Goal: Information Seeking & Learning: Learn about a topic

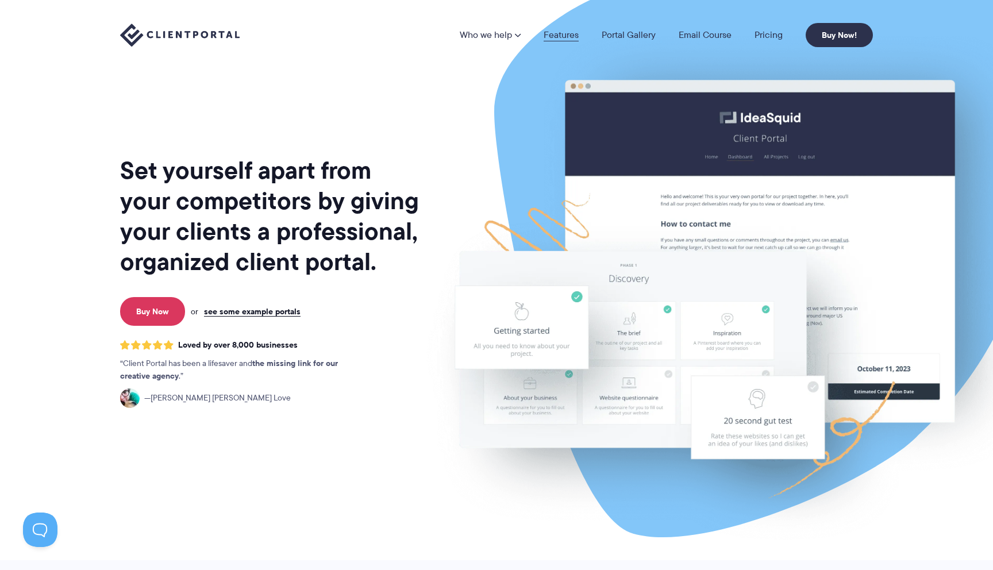
click at [567, 40] on link "Features" at bounding box center [561, 34] width 35 height 9
click at [565, 32] on link "Features" at bounding box center [561, 34] width 35 height 9
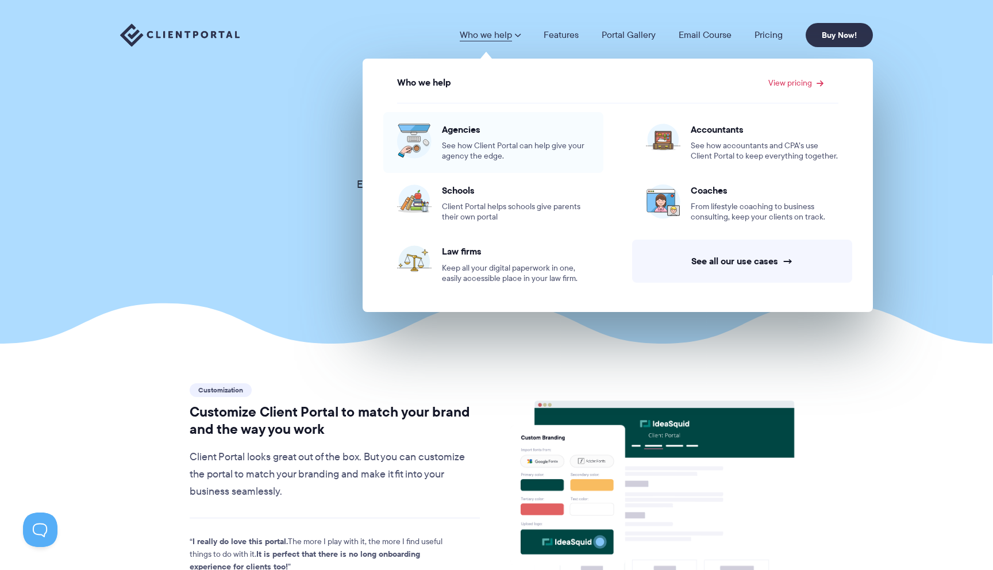
click at [474, 144] on span "See how Client Portal can help give your agency the edge." at bounding box center [516, 151] width 148 height 21
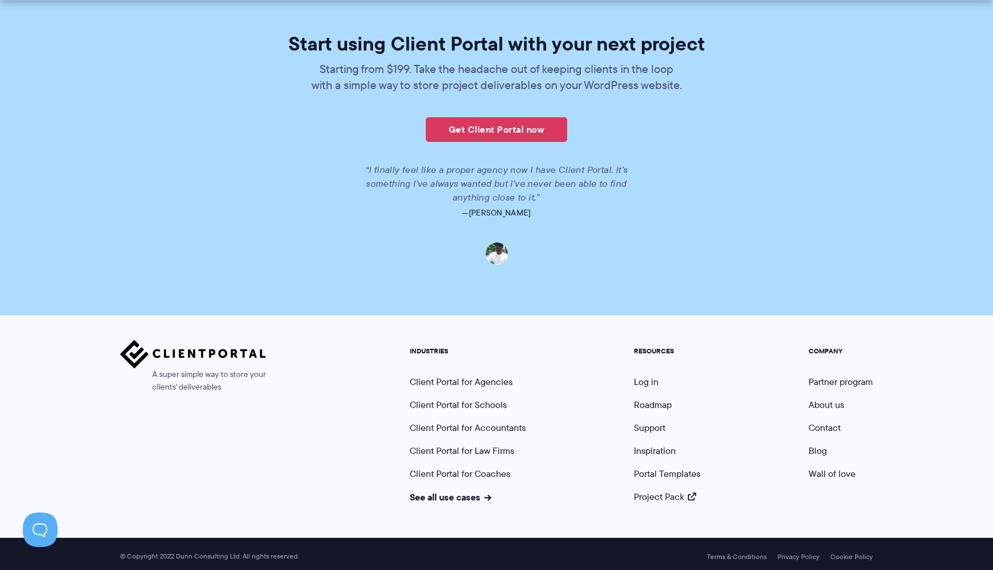
scroll to position [2606, 0]
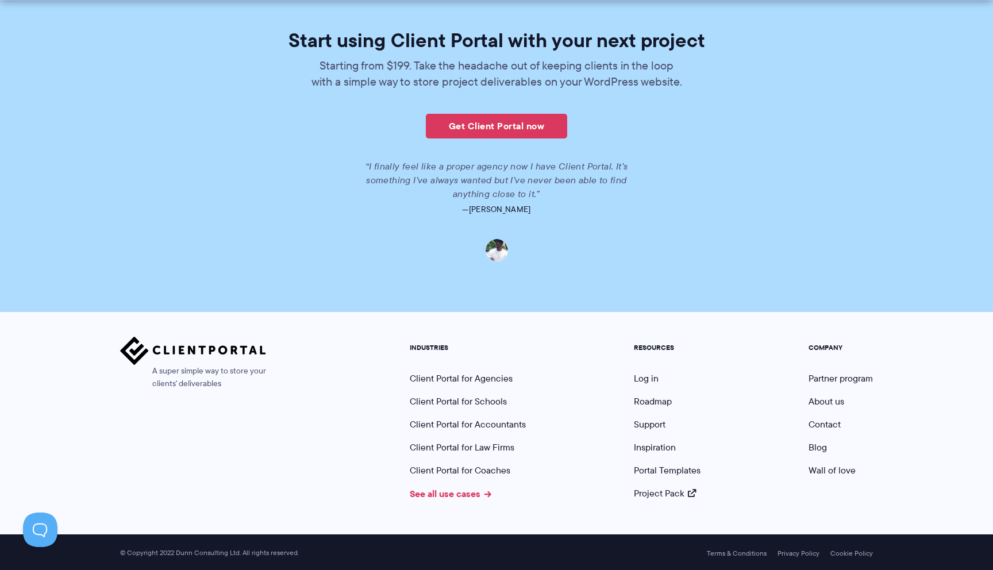
click at [463, 490] on link "See all use cases" at bounding box center [451, 494] width 82 height 14
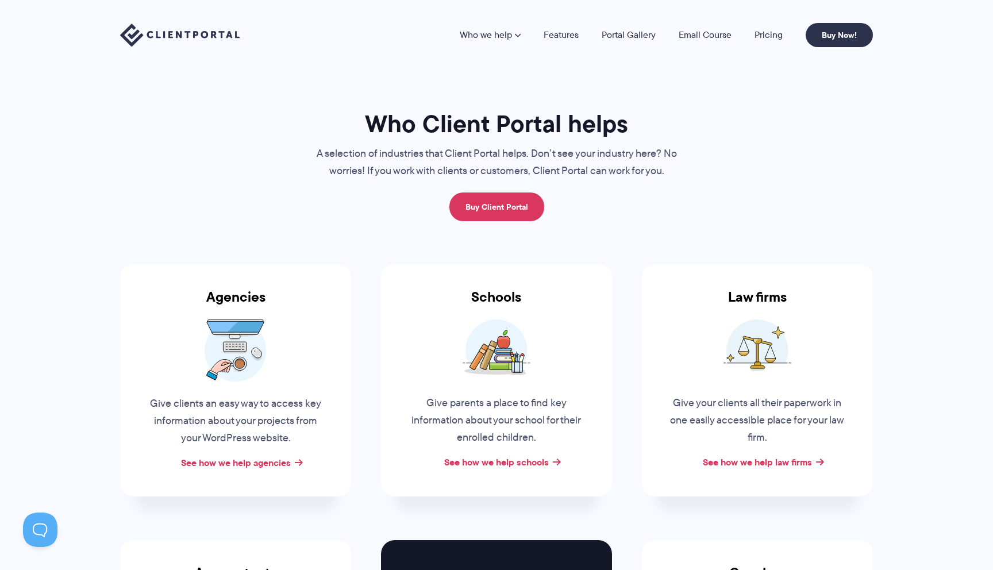
click at [172, 32] on img at bounding box center [180, 36] width 120 height 24
